Goal: Transaction & Acquisition: Purchase product/service

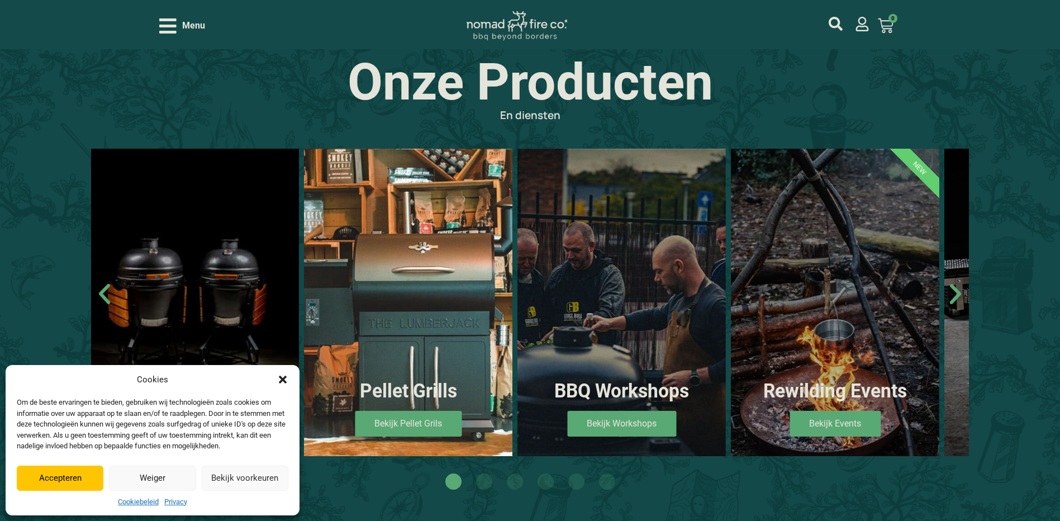
scroll to position [726, 0]
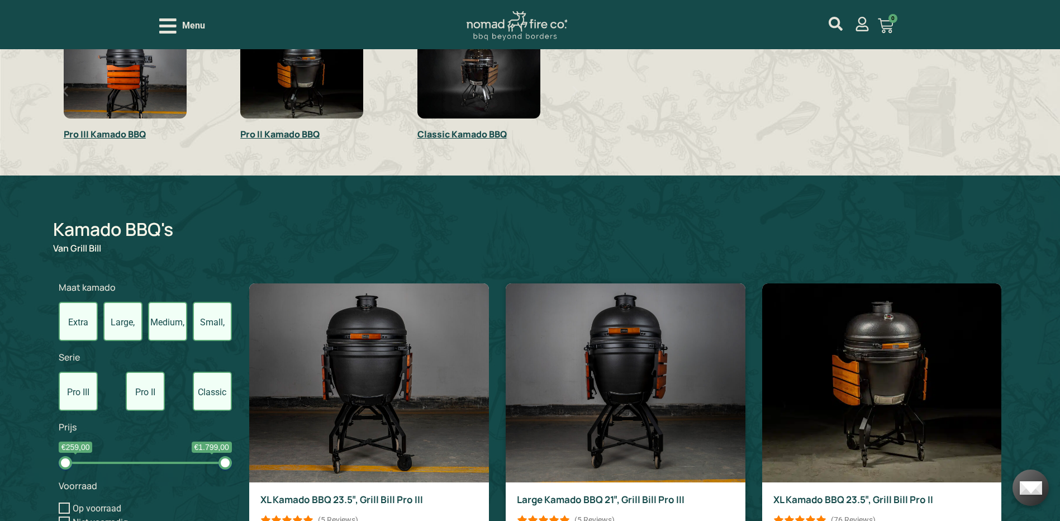
scroll to position [447, 0]
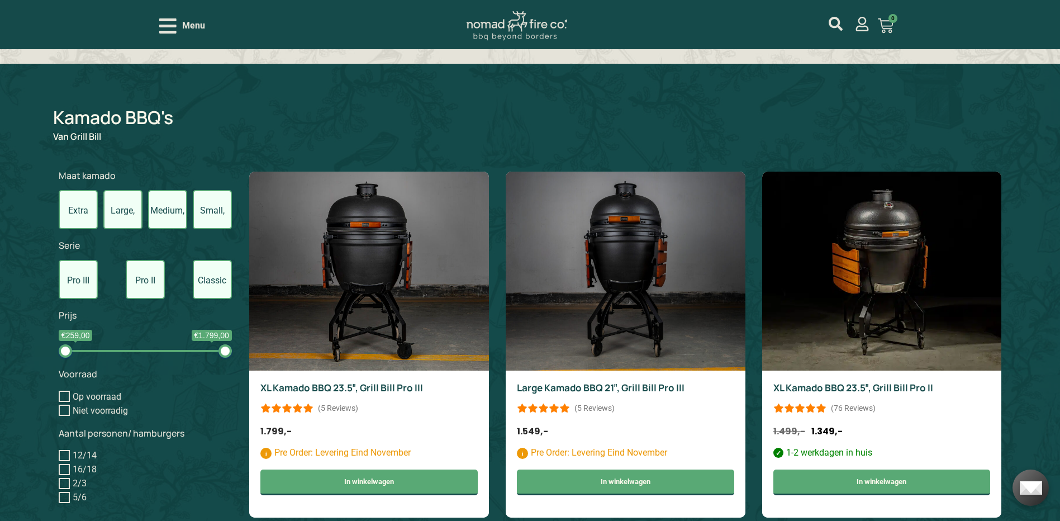
click at [129, 211] on label "Large, 21inch" at bounding box center [122, 209] width 39 height 39
click at [0, 0] on input "Large, 21inch" at bounding box center [0, 0] width 0 height 0
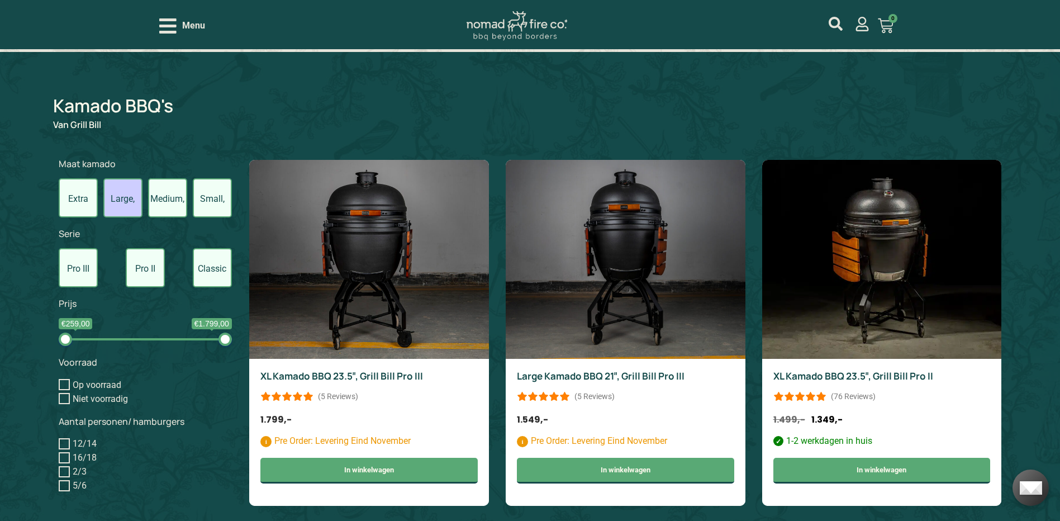
scroll to position [462, 0]
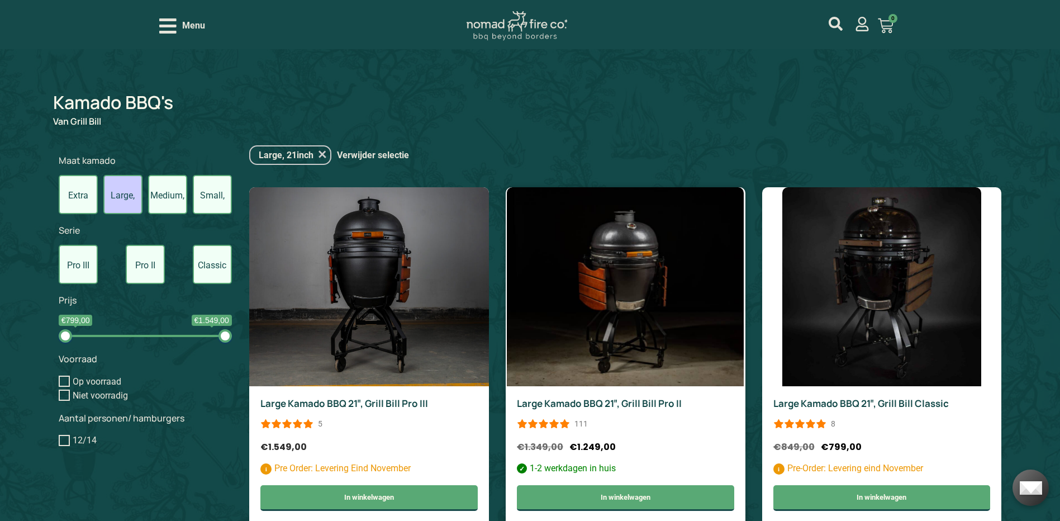
click at [611, 273] on img at bounding box center [625, 286] width 237 height 199
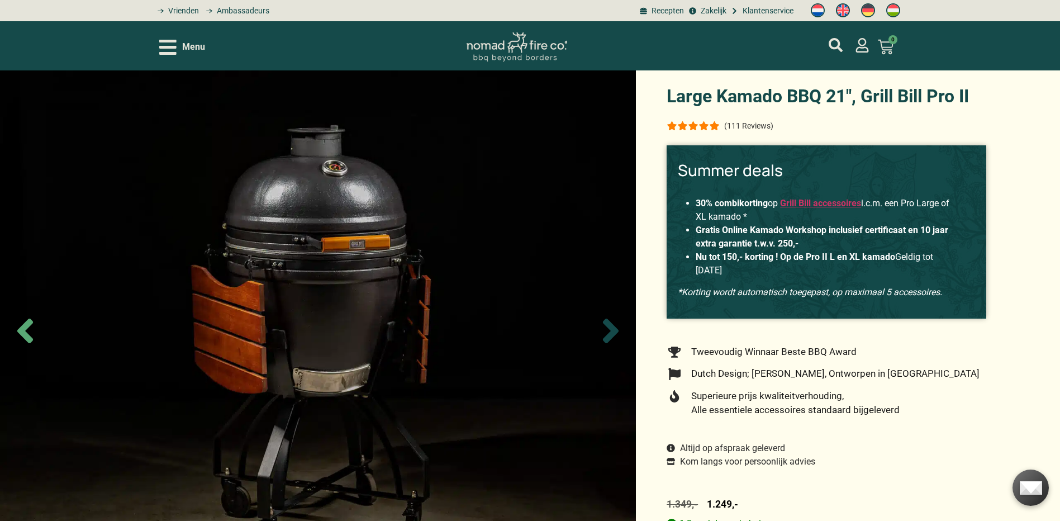
click at [606, 332] on icon "Next slide" at bounding box center [610, 330] width 39 height 39
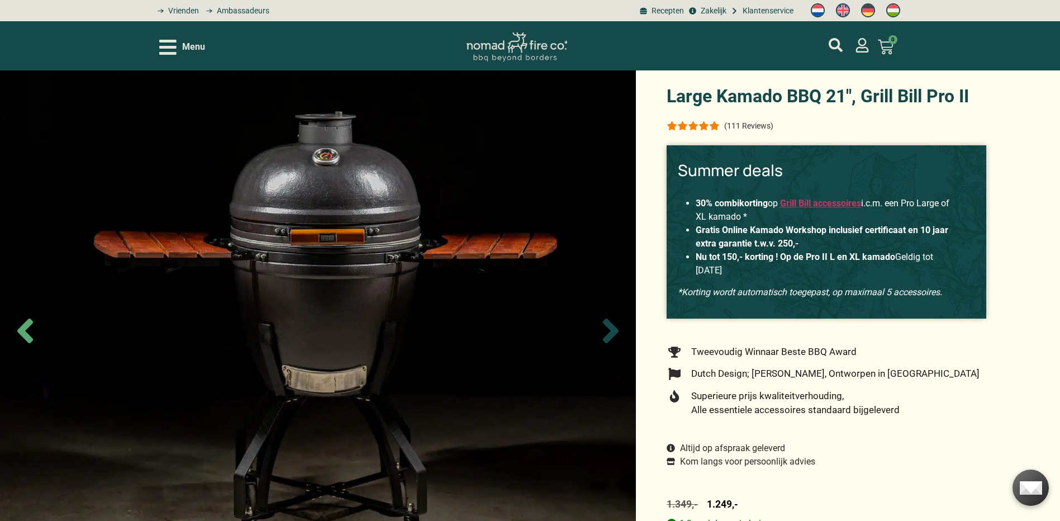
click at [609, 329] on icon "Next slide" at bounding box center [610, 330] width 39 height 39
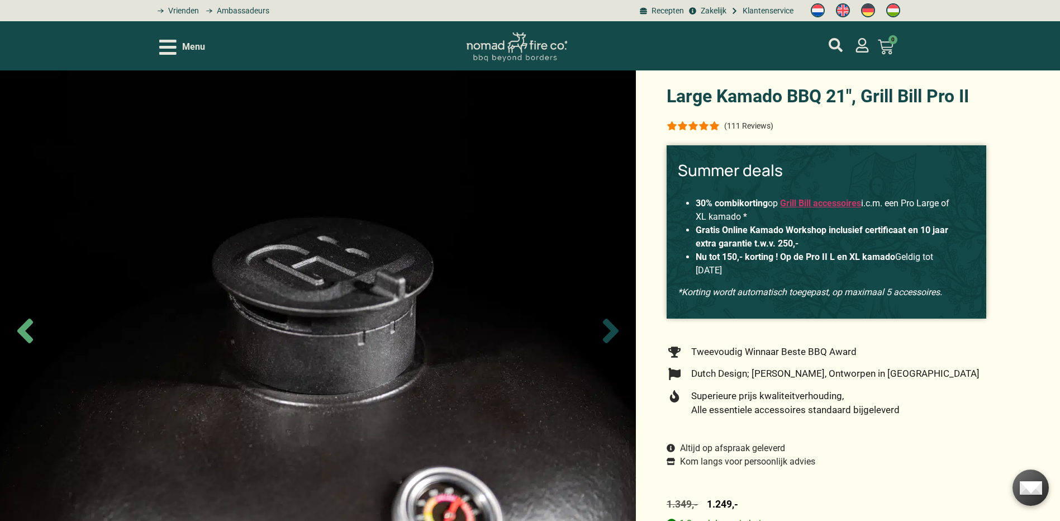
click at [609, 329] on icon "Next slide" at bounding box center [610, 330] width 39 height 39
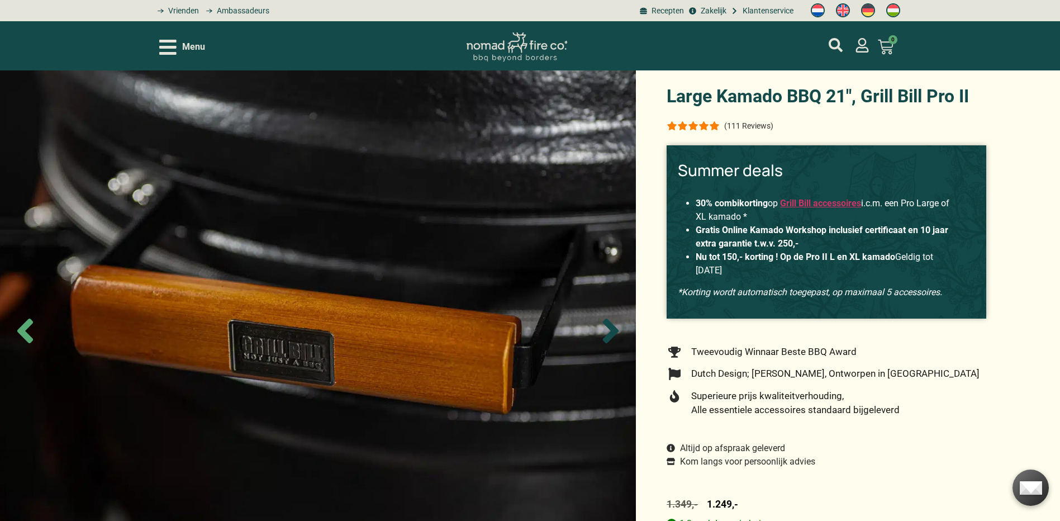
click at [609, 329] on icon "Next slide" at bounding box center [610, 330] width 39 height 39
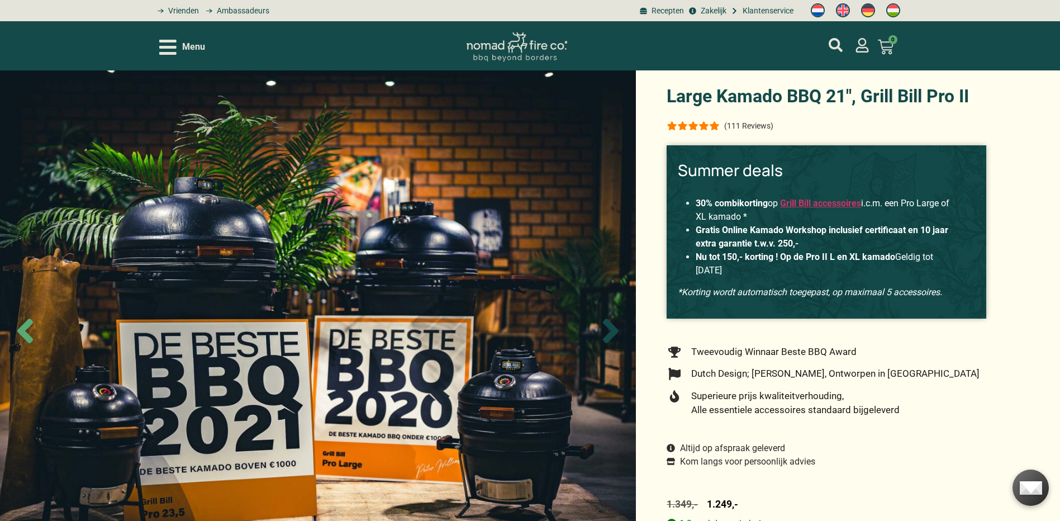
click at [608, 328] on icon "Next slide" at bounding box center [610, 330] width 39 height 39
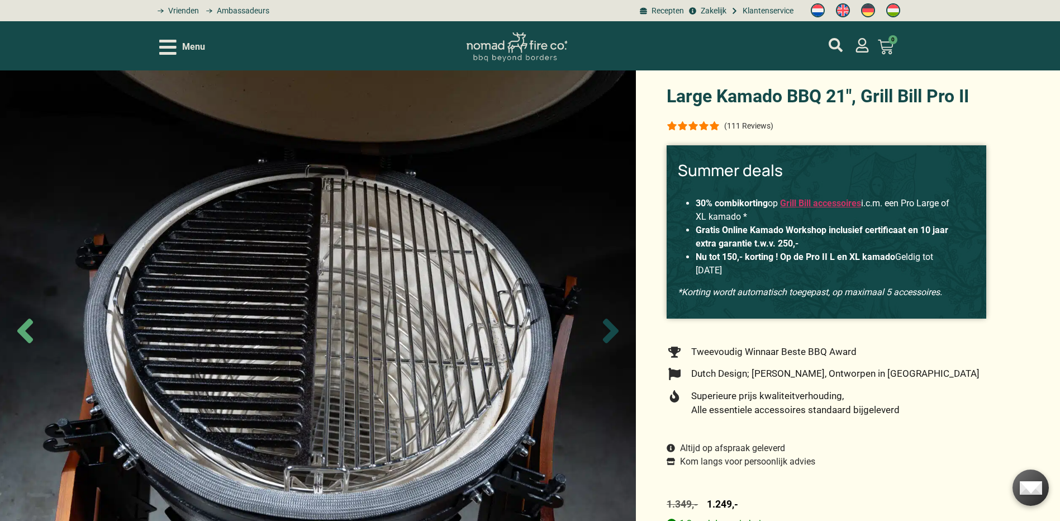
click at [608, 328] on icon "Next slide" at bounding box center [610, 330] width 39 height 39
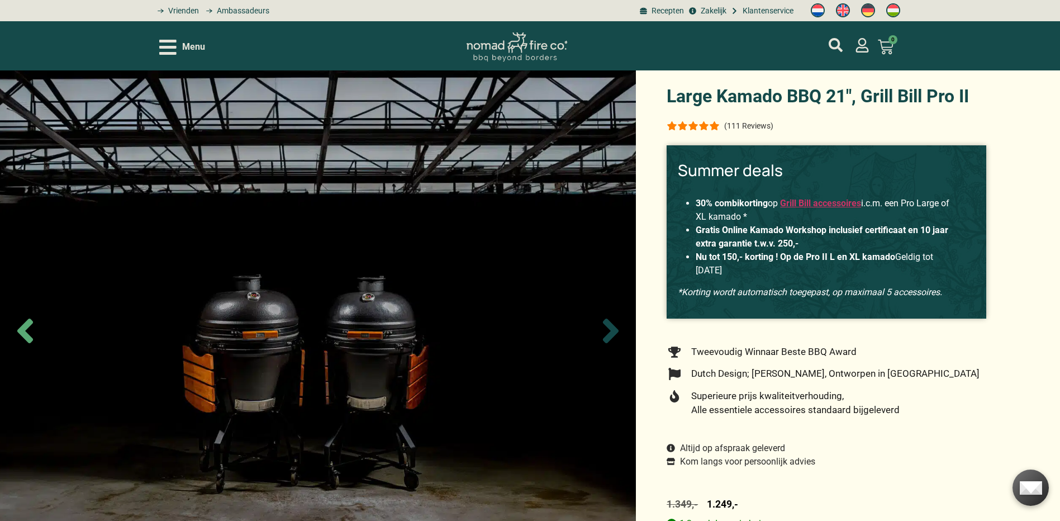
click at [608, 328] on icon "Next slide" at bounding box center [610, 330] width 39 height 39
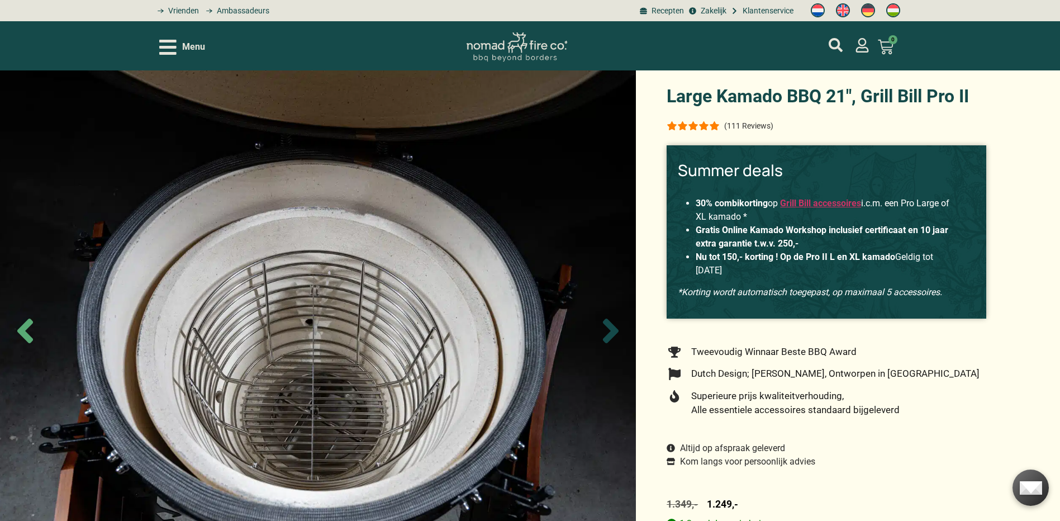
click at [608, 328] on icon "Next slide" at bounding box center [610, 330] width 39 height 39
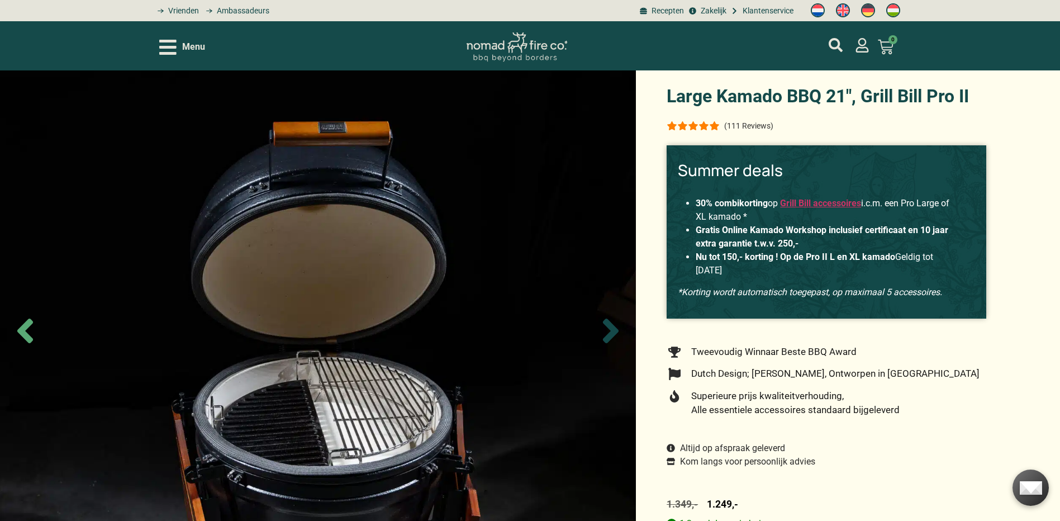
click at [608, 329] on icon "Next slide" at bounding box center [610, 330] width 39 height 39
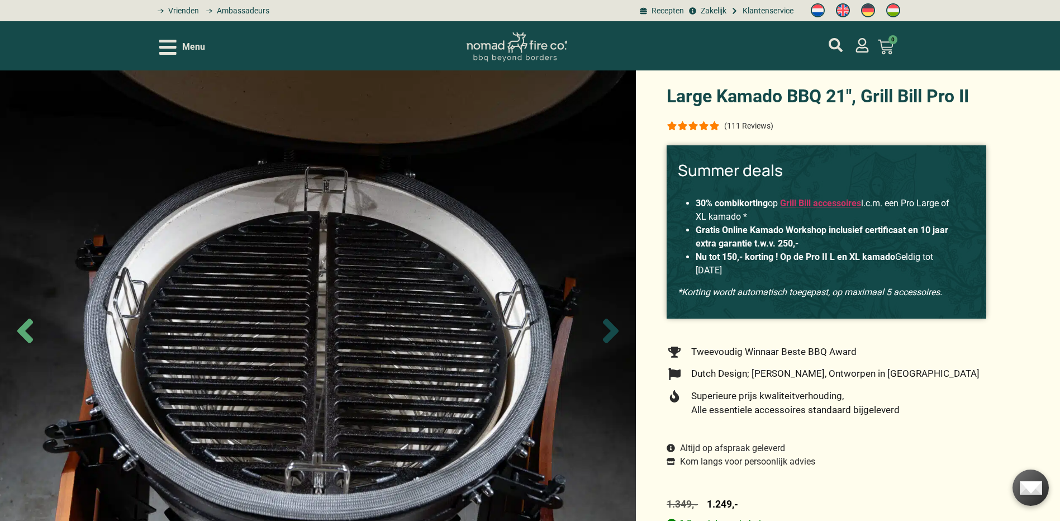
click at [608, 329] on icon "Next slide" at bounding box center [610, 330] width 39 height 39
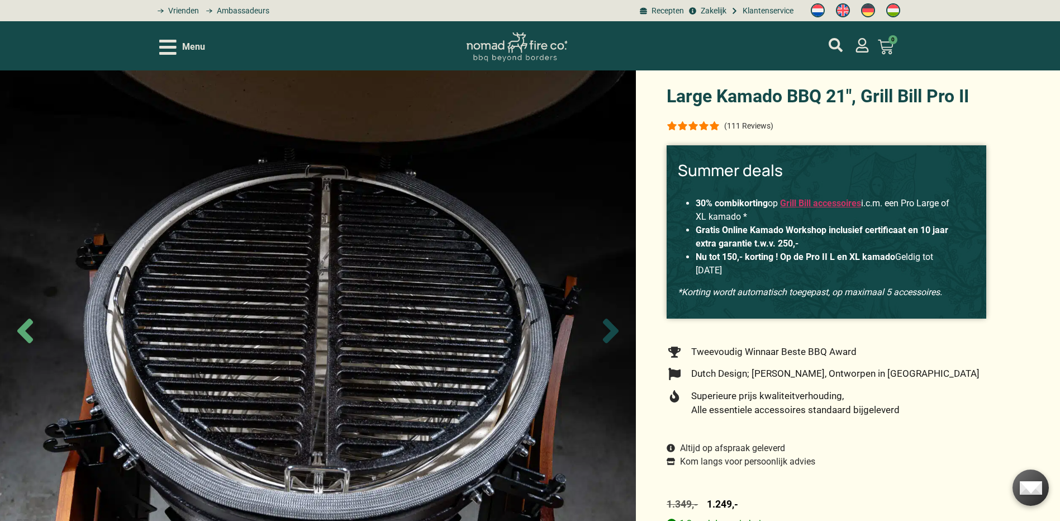
click at [608, 329] on icon "Next slide" at bounding box center [610, 330] width 39 height 39
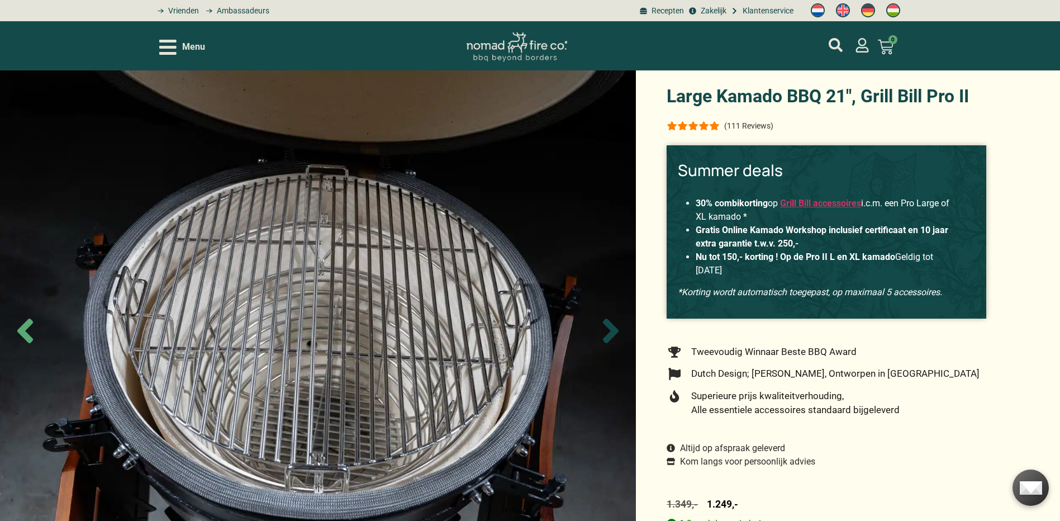
click at [608, 329] on icon "Next slide" at bounding box center [610, 330] width 39 height 39
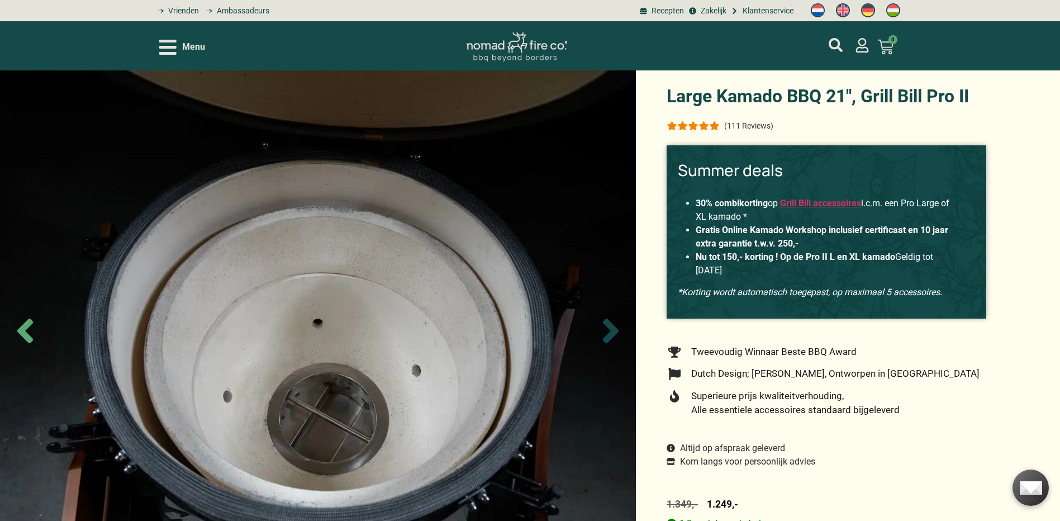
click at [608, 329] on icon "Next slide" at bounding box center [610, 330] width 39 height 39
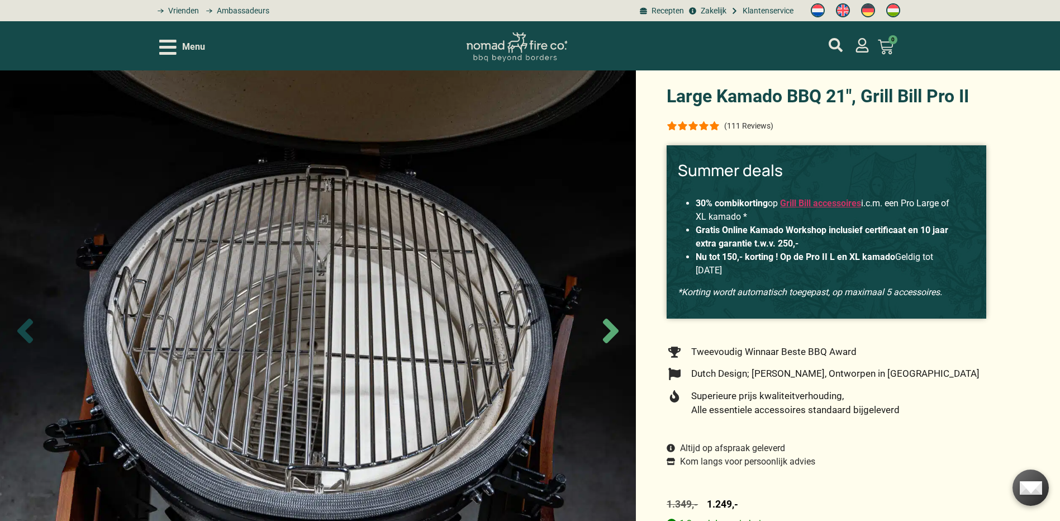
click at [22, 328] on icon "Previous slide" at bounding box center [25, 330] width 16 height 25
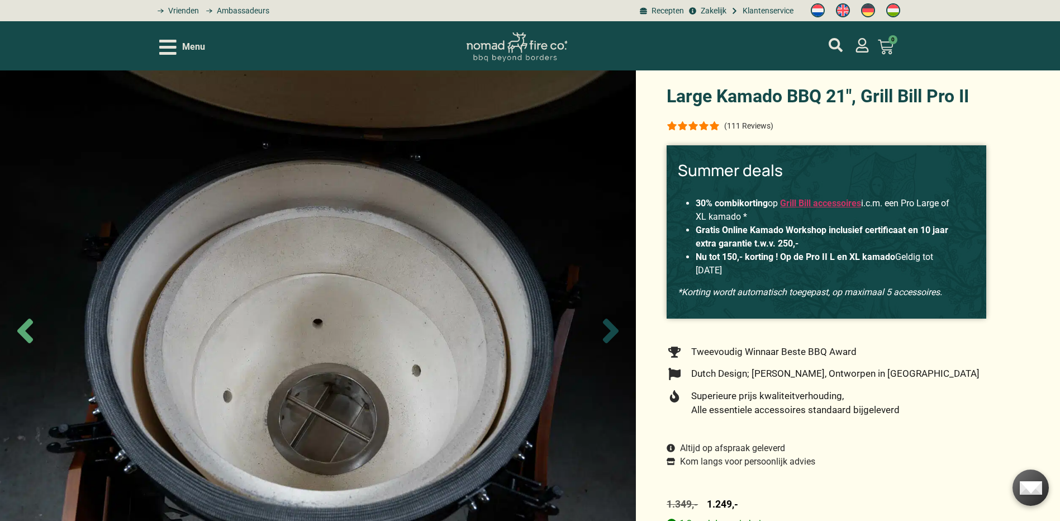
click at [607, 332] on icon "Next slide" at bounding box center [610, 330] width 39 height 39
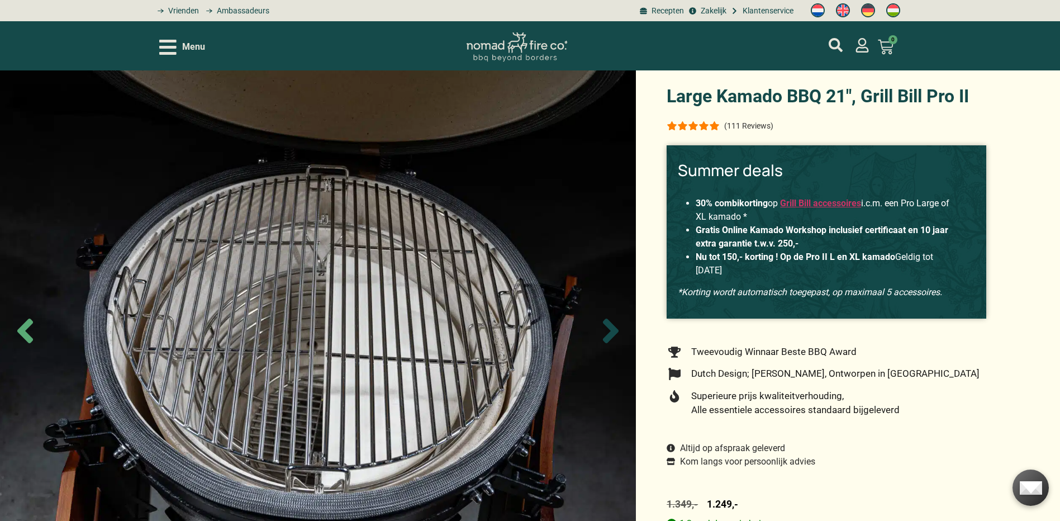
click at [607, 332] on icon "Next slide" at bounding box center [610, 330] width 39 height 39
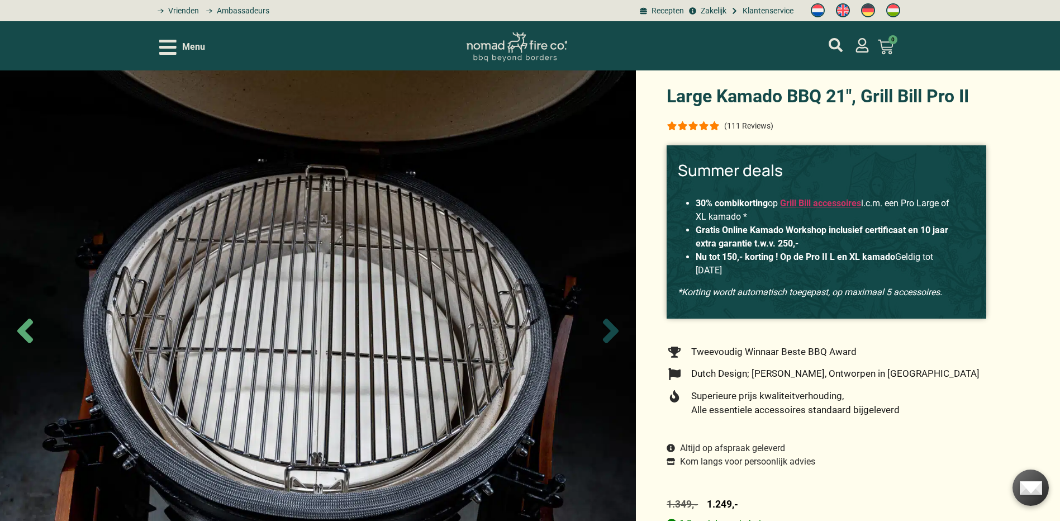
click at [607, 332] on icon "Next slide" at bounding box center [610, 330] width 39 height 39
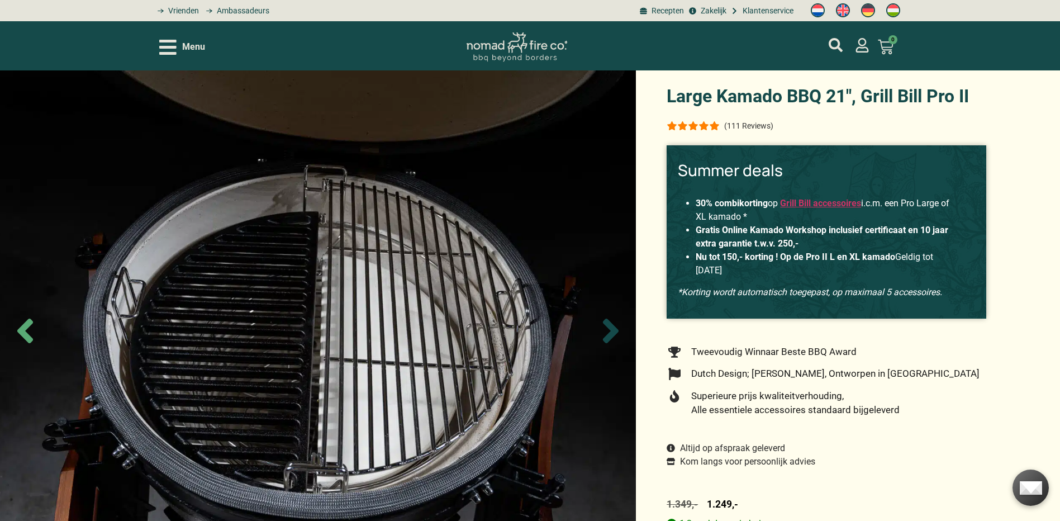
click at [607, 332] on icon "Next slide" at bounding box center [610, 330] width 39 height 39
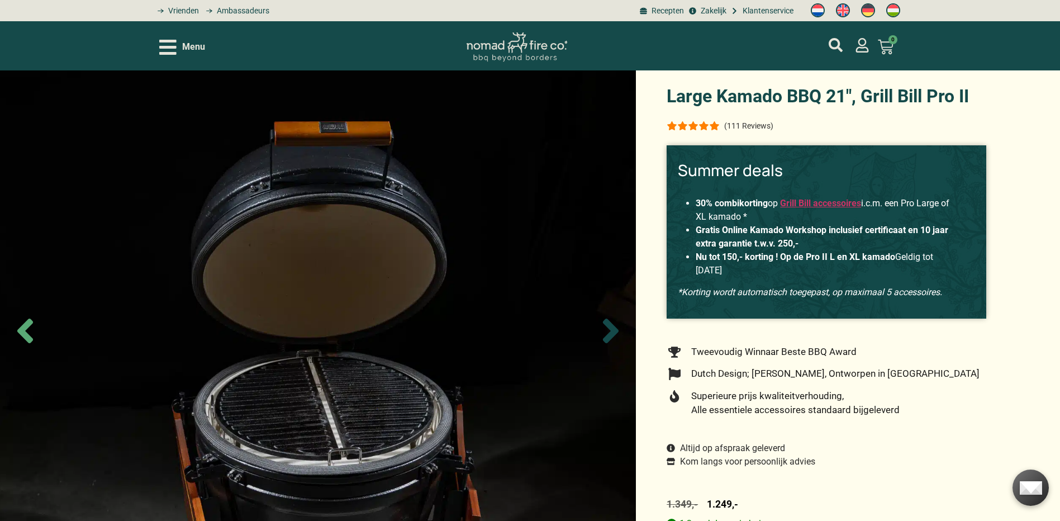
click at [607, 332] on icon "Next slide" at bounding box center [610, 330] width 39 height 39
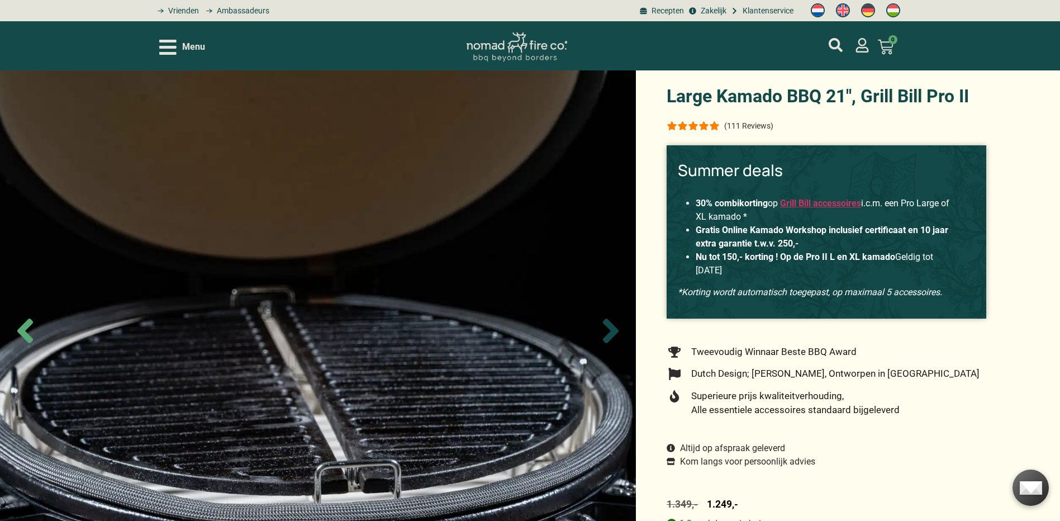
click at [607, 332] on icon "Next slide" at bounding box center [610, 330] width 39 height 39
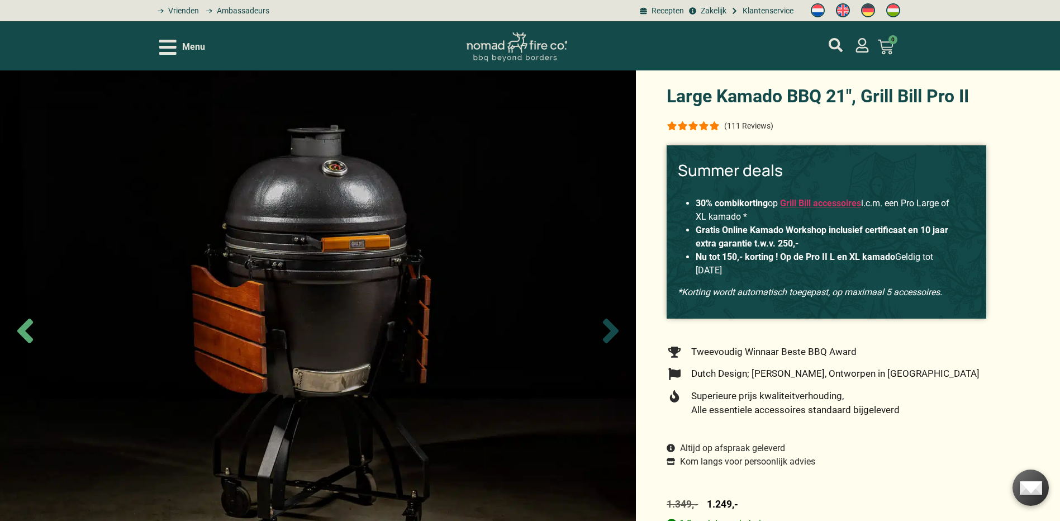
click at [607, 331] on icon "Next slide" at bounding box center [610, 330] width 39 height 39
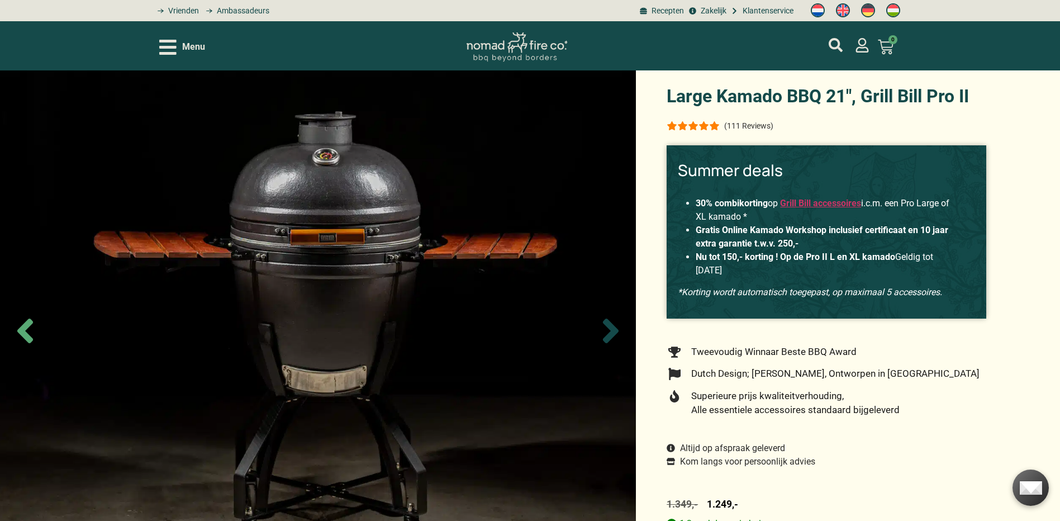
click at [607, 331] on icon "Next slide" at bounding box center [610, 330] width 39 height 39
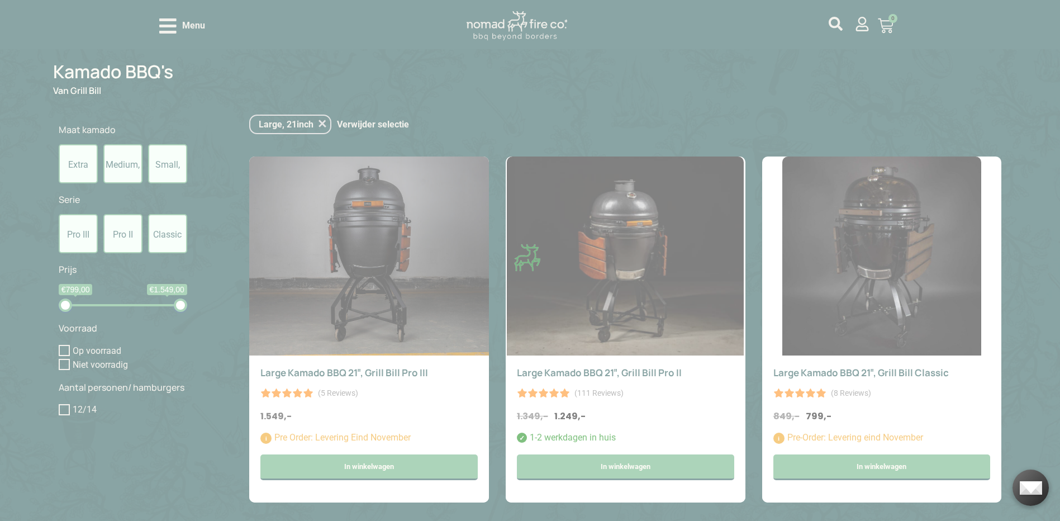
scroll to position [447, 0]
